Goal: Navigation & Orientation: Find specific page/section

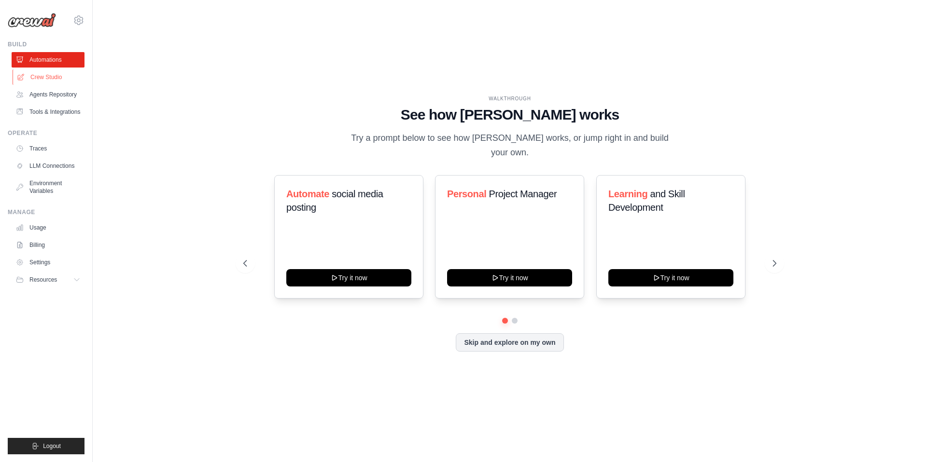
click at [51, 80] on link "Crew Studio" at bounding box center [49, 76] width 73 height 15
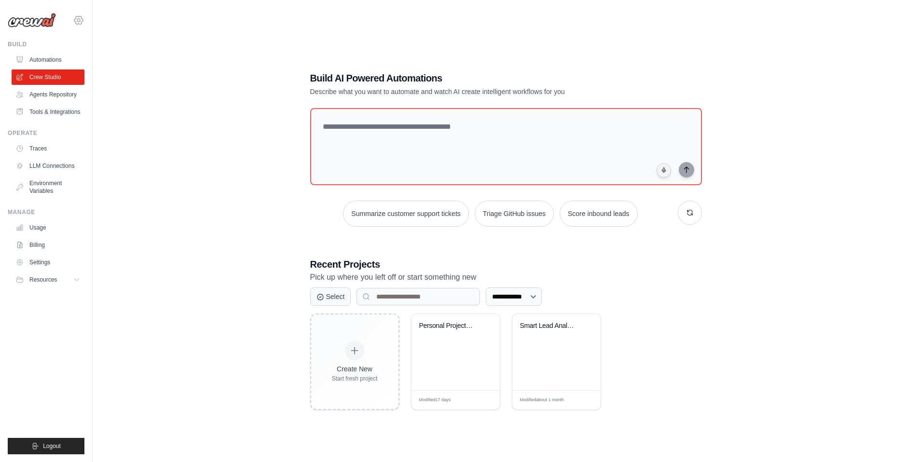
click at [80, 23] on icon at bounding box center [79, 20] width 12 height 12
click at [38, 23] on img at bounding box center [32, 20] width 48 height 14
click at [41, 57] on link "Automations" at bounding box center [49, 59] width 73 height 15
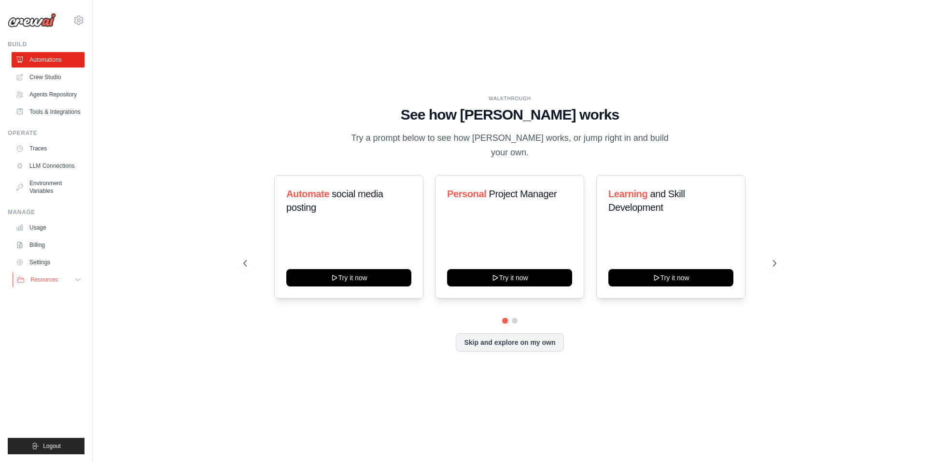
click at [48, 285] on button "Resources" at bounding box center [49, 279] width 73 height 15
click at [36, 244] on link "Billing" at bounding box center [49, 244] width 73 height 15
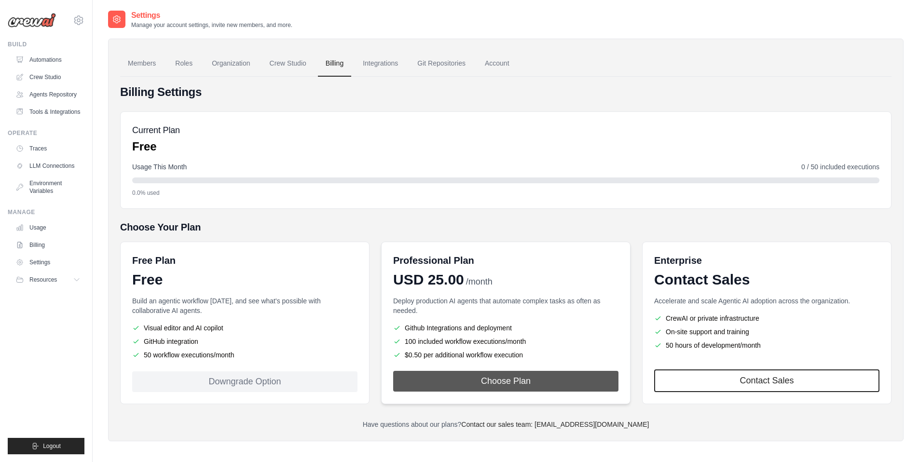
click at [504, 381] on button "Choose Plan" at bounding box center [505, 381] width 225 height 21
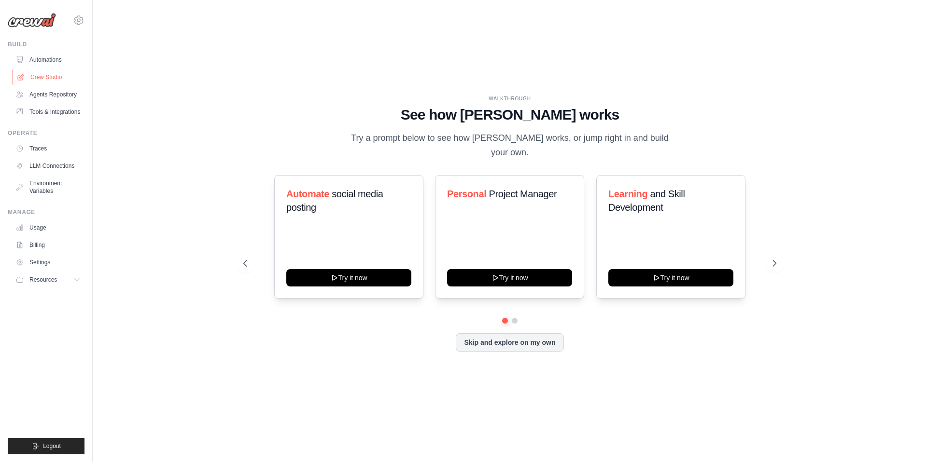
click at [54, 81] on link "Crew Studio" at bounding box center [49, 76] width 73 height 15
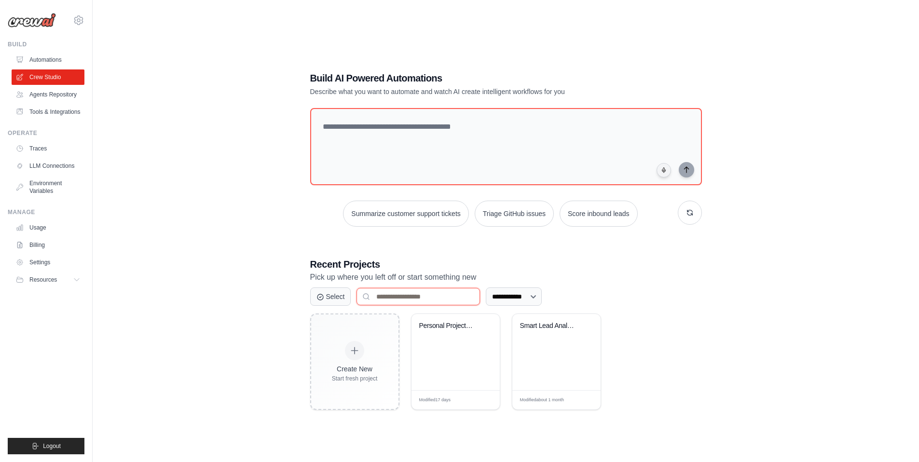
click at [416, 298] on input at bounding box center [419, 296] width 124 height 17
click at [345, 300] on button "Select" at bounding box center [330, 296] width 41 height 18
click at [345, 300] on button "Cancel" at bounding box center [331, 296] width 43 height 18
click at [394, 139] on textarea at bounding box center [506, 147] width 396 height 78
click at [62, 278] on button "Resources" at bounding box center [49, 279] width 73 height 15
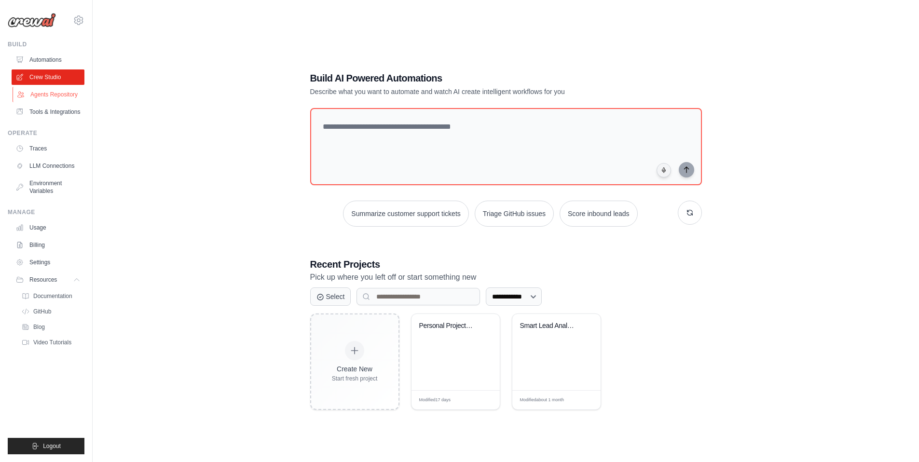
click at [54, 97] on link "Agents Repository" at bounding box center [49, 94] width 73 height 15
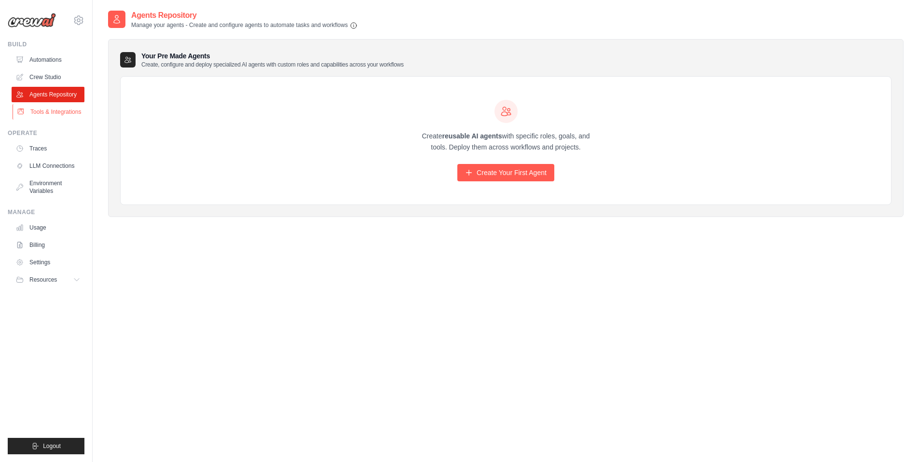
click at [52, 115] on link "Tools & Integrations" at bounding box center [49, 111] width 73 height 15
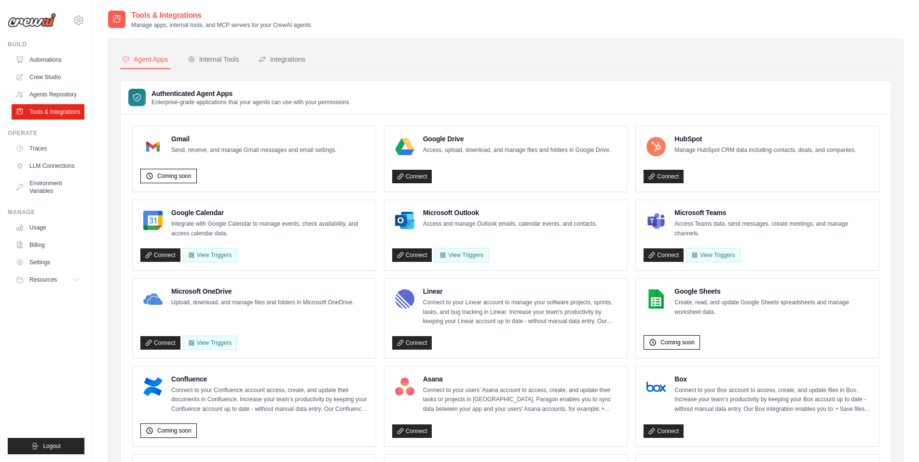
click at [55, 113] on link "Tools & Integrations" at bounding box center [48, 111] width 73 height 15
click at [221, 54] on button "Internal Tools" at bounding box center [214, 60] width 56 height 18
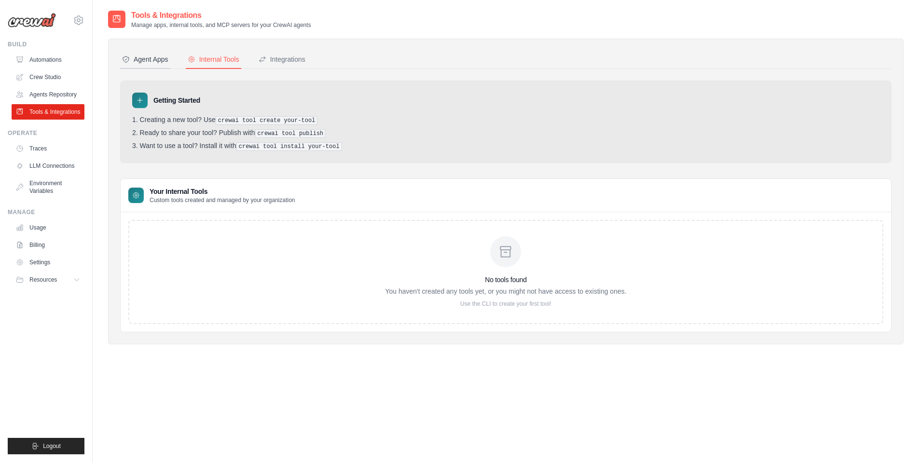
click at [150, 64] on div "Agent Apps" at bounding box center [145, 60] width 46 height 10
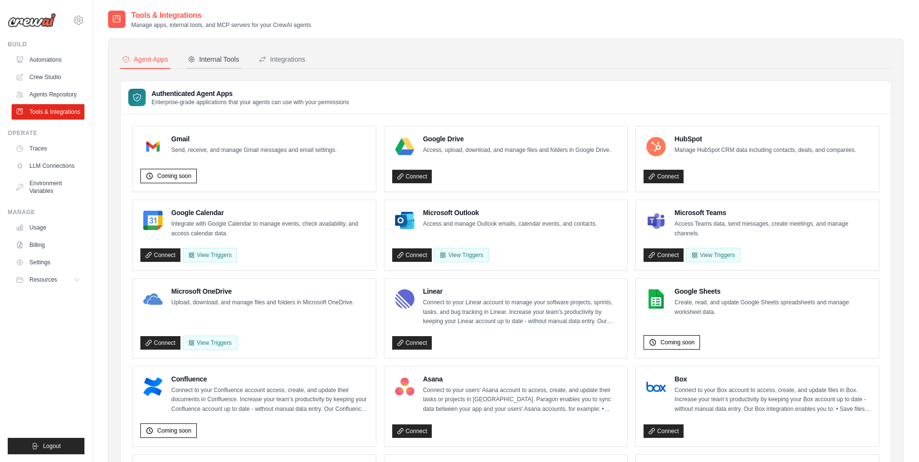
click at [220, 63] on div "Internal Tools" at bounding box center [214, 60] width 52 height 10
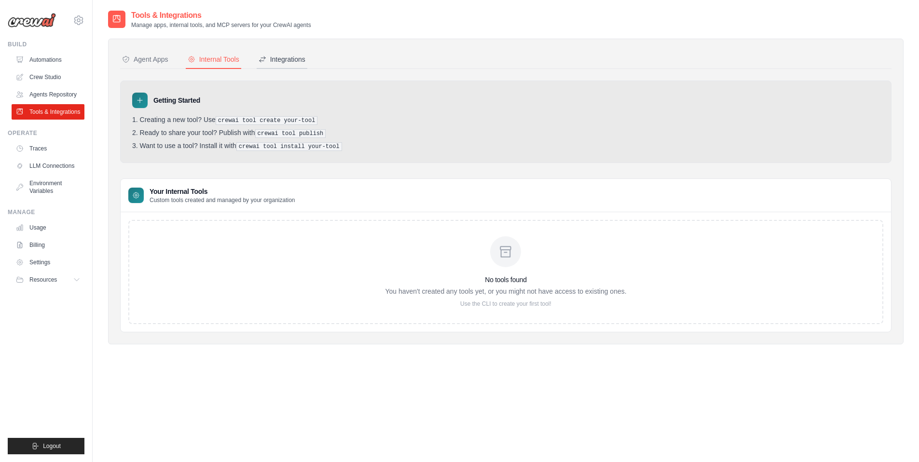
click at [285, 57] on div "Integrations" at bounding box center [282, 60] width 47 height 10
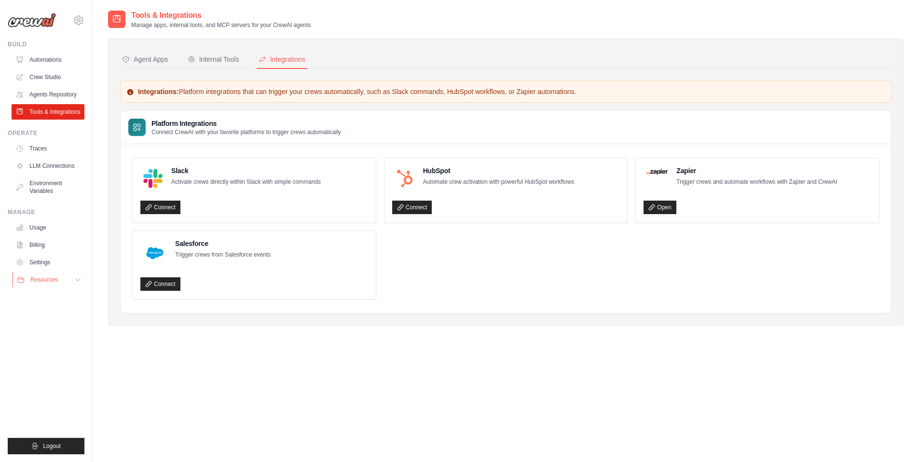
click at [66, 282] on button "Resources" at bounding box center [49, 279] width 73 height 15
click at [42, 80] on link "Crew Studio" at bounding box center [49, 76] width 73 height 15
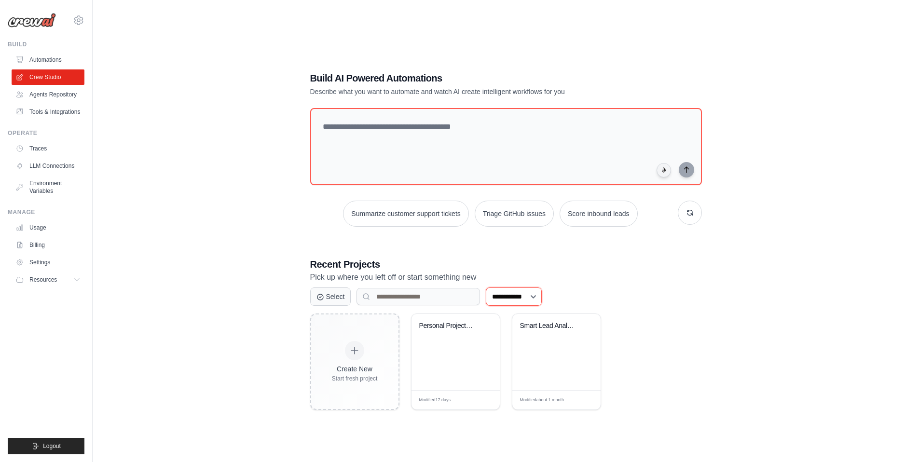
click at [522, 301] on select "**********" at bounding box center [514, 297] width 56 height 18
click at [542, 295] on select "**********" at bounding box center [514, 297] width 56 height 18
click at [486, 288] on select "**********" at bounding box center [514, 297] width 56 height 18
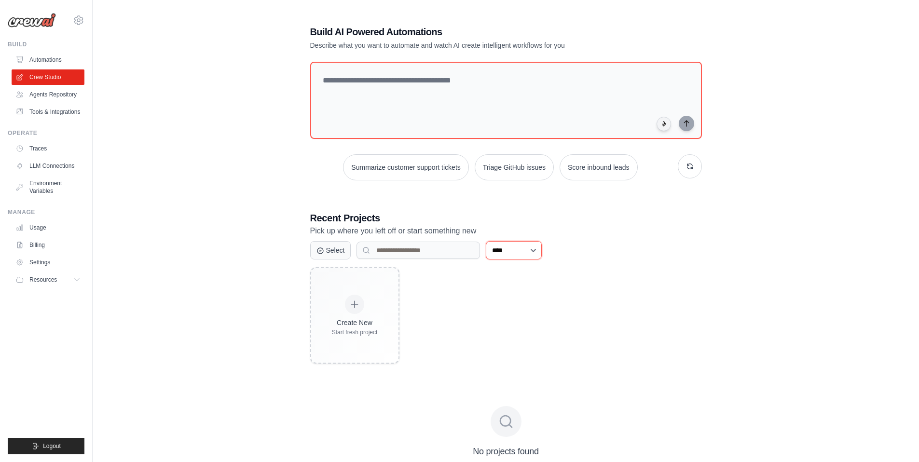
click at [504, 246] on select "**********" at bounding box center [514, 250] width 56 height 18
select select "***"
click at [486, 260] on select "**********" at bounding box center [514, 250] width 56 height 18
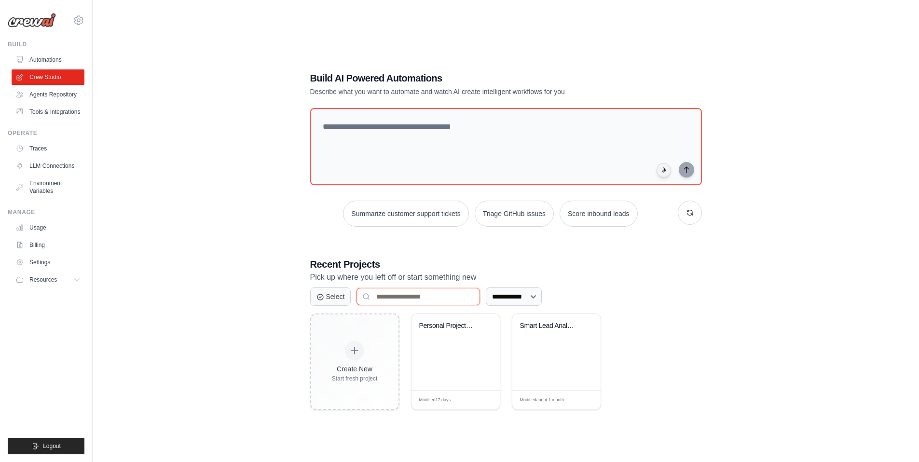
click at [421, 298] on input at bounding box center [419, 296] width 124 height 17
click at [67, 97] on link "Agents Repository" at bounding box center [49, 94] width 73 height 15
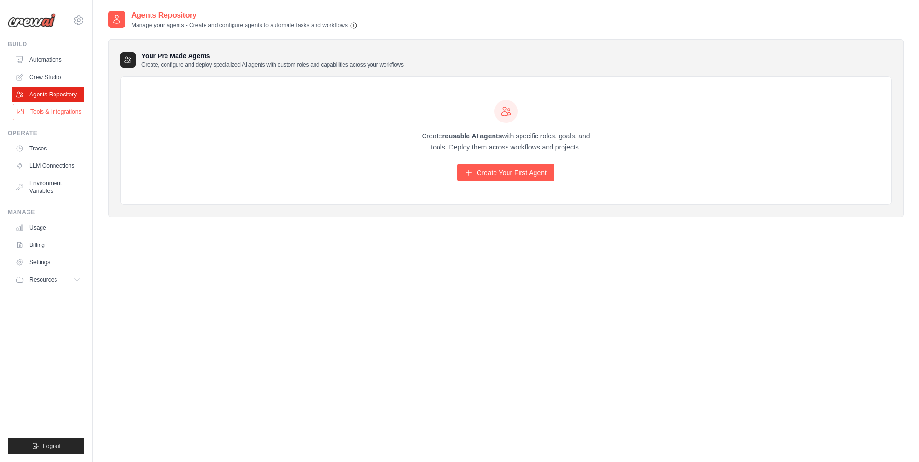
click at [66, 108] on link "Tools & Integrations" at bounding box center [49, 111] width 73 height 15
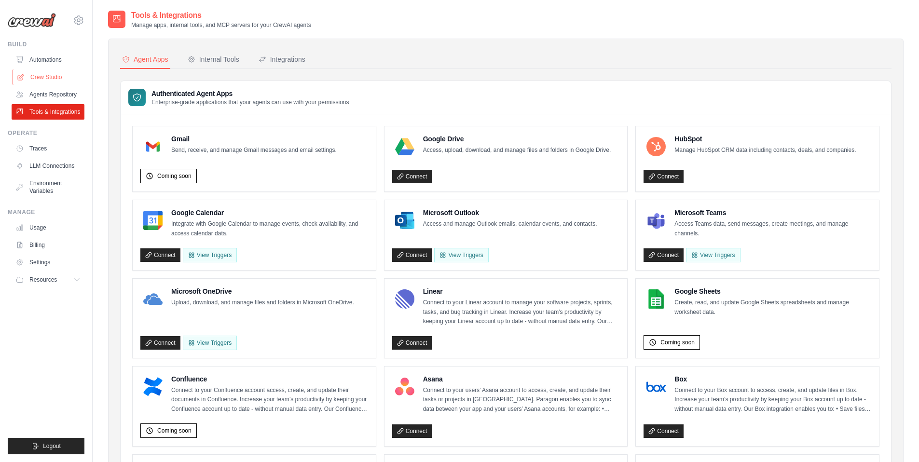
click at [58, 77] on link "Crew Studio" at bounding box center [49, 76] width 73 height 15
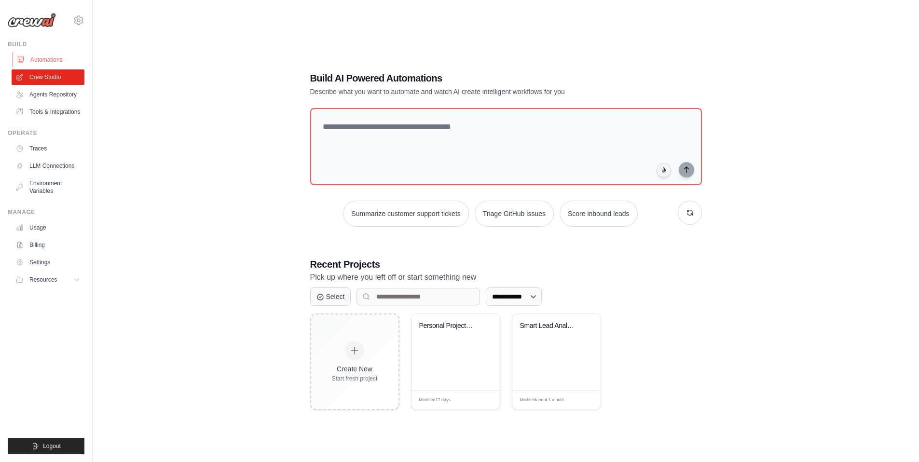
click at [54, 59] on link "Automations" at bounding box center [49, 59] width 73 height 15
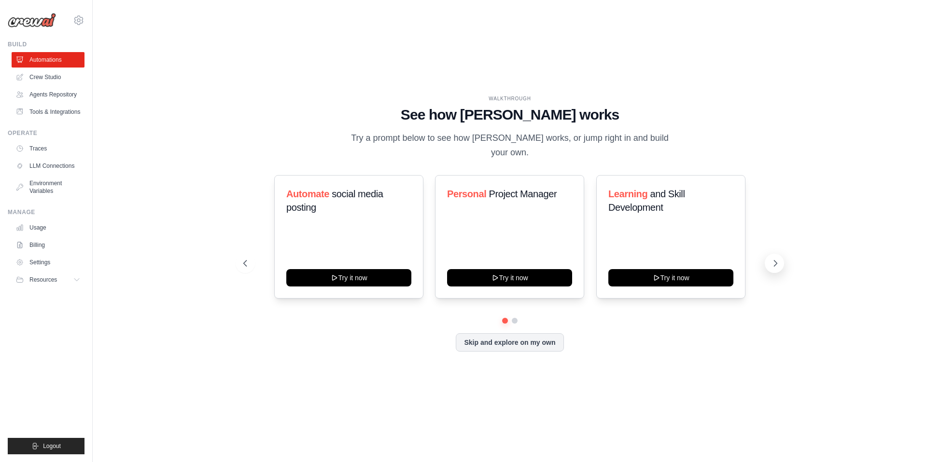
click at [776, 261] on icon at bounding box center [775, 264] width 3 height 6
click at [775, 259] on icon at bounding box center [775, 264] width 10 height 10
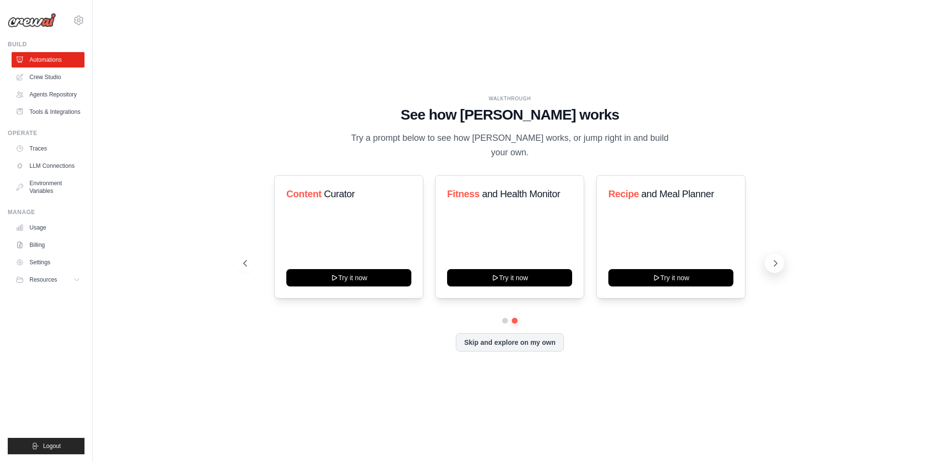
click at [775, 259] on icon at bounding box center [775, 264] width 10 height 10
